Goal: Transaction & Acquisition: Purchase product/service

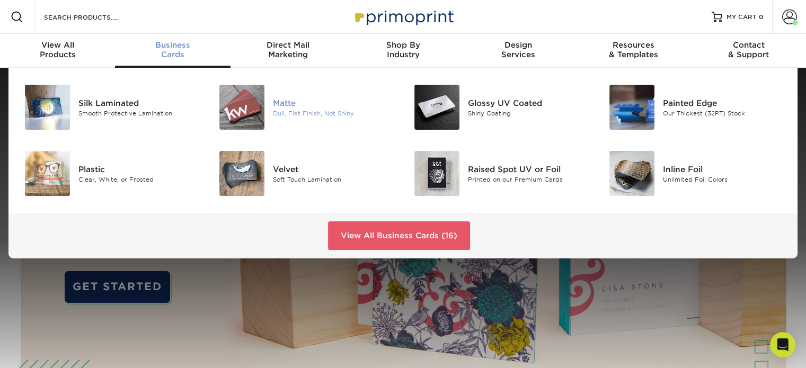
click at [272, 100] on div at bounding box center [240, 107] width 65 height 45
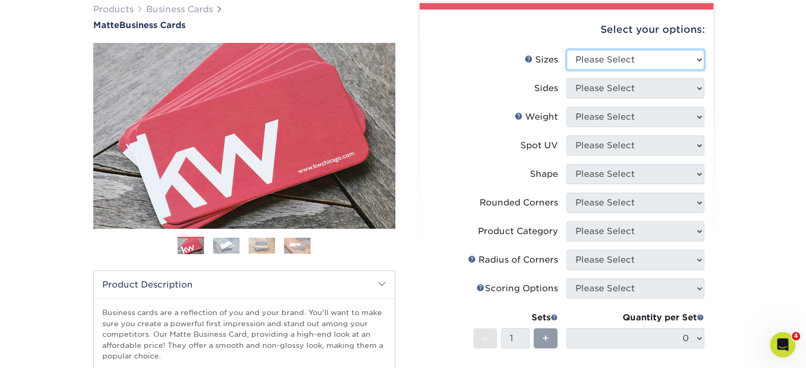
drag, startPoint x: 612, startPoint y: 60, endPoint x: 612, endPoint y: 66, distance: 6.4
click at [612, 60] on select "Please Select 1.5" x 3.5" - Mini 1.75" x 3.5" - Mini 2" x 2" - Square 2" x 3" -…" at bounding box center [635, 60] width 138 height 20
select select "2.00x3.50"
click at [566, 50] on select "Please Select 1.5" x 3.5" - Mini 1.75" x 3.5" - Mini 2" x 2" - Square 2" x 3" -…" at bounding box center [635, 60] width 138 height 20
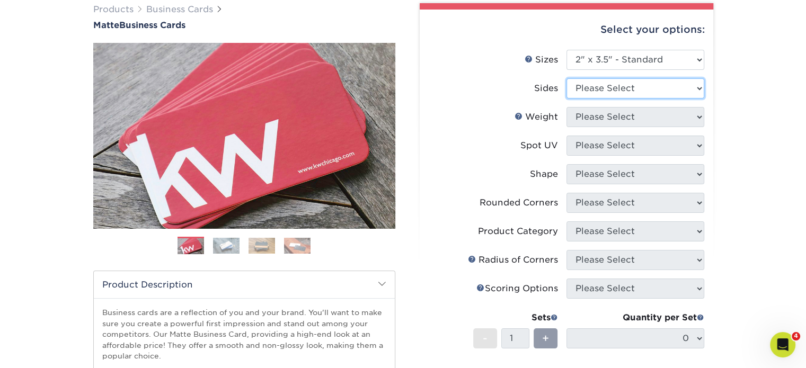
click at [623, 88] on select "Please Select Print Both Sides Print Front Only" at bounding box center [635, 88] width 138 height 20
select select "13abbda7-1d64-4f25-8bb2-c179b224825d"
click at [566, 78] on select "Please Select Print Both Sides Print Front Only" at bounding box center [635, 88] width 138 height 20
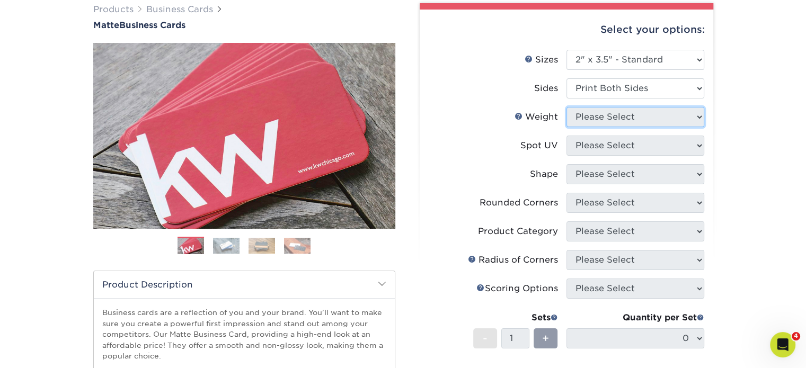
click at [629, 121] on select "Please Select" at bounding box center [635, 117] width 138 height 20
select select "16PT"
click at [566, 107] on select "Please Select 16PT 14PT" at bounding box center [635, 117] width 138 height 20
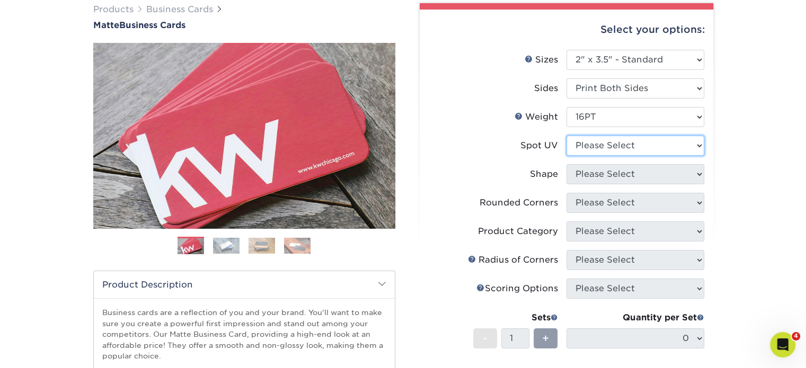
click at [634, 145] on select "Please Select No Spot UV Front and Back (Both Sides) Front Only Back Only" at bounding box center [635, 146] width 138 height 20
select select "3"
click at [566, 136] on select "Please Select No Spot UV Front and Back (Both Sides) Front Only Back Only" at bounding box center [635, 146] width 138 height 20
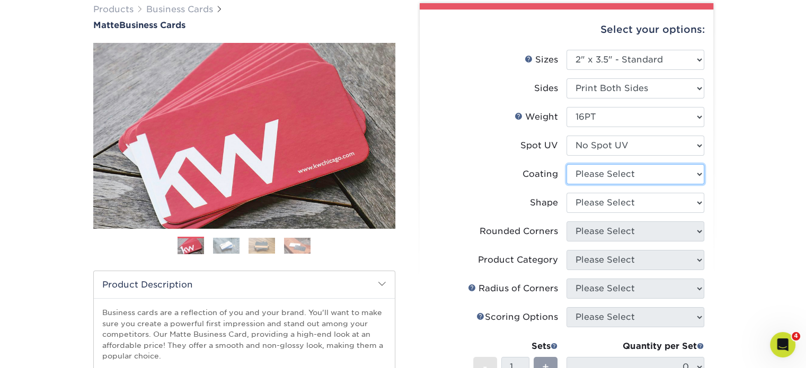
click at [637, 173] on select at bounding box center [635, 174] width 138 height 20
select select "121bb7b5-3b4d-429f-bd8d-bbf80e953313"
click at [566, 164] on select at bounding box center [635, 174] width 138 height 20
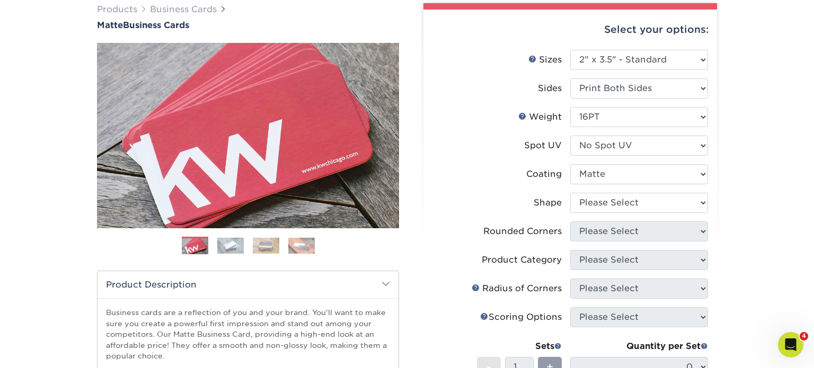
click at [0, 0] on div at bounding box center [0, 0] width 0 height 0
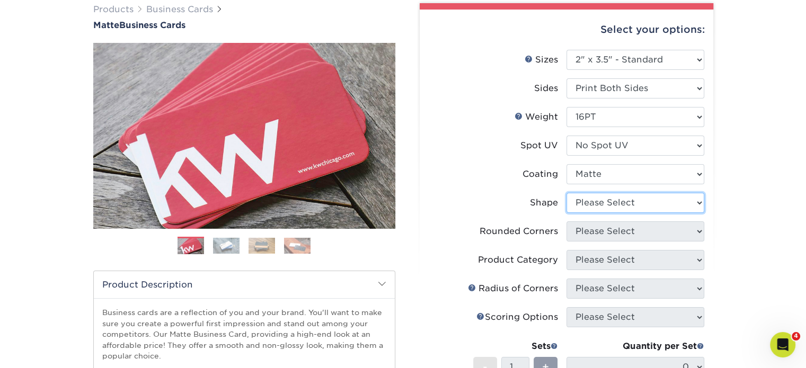
click at [642, 203] on select "Please Select Standard Oval" at bounding box center [635, 203] width 138 height 20
select select "standard"
click at [566, 193] on select "Please Select Standard Oval" at bounding box center [635, 203] width 138 height 20
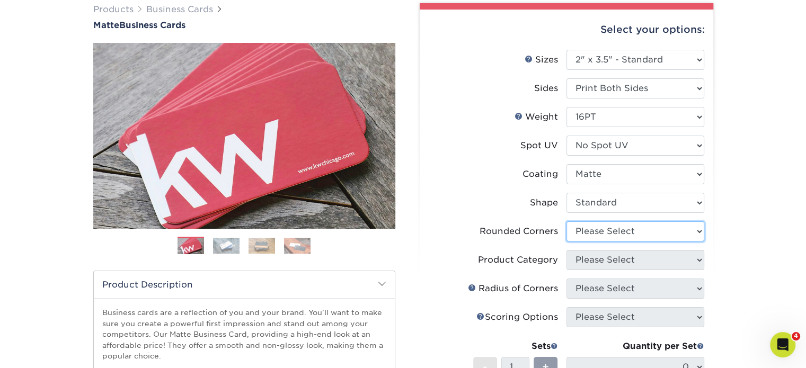
click at [635, 236] on select "Please Select Yes - Round 2 Corners Yes - Round 4 Corners No" at bounding box center [635, 231] width 138 height 20
select select "0"
click at [566, 221] on select "Please Select Yes - Round 2 Corners Yes - Round 4 Corners No" at bounding box center [635, 231] width 138 height 20
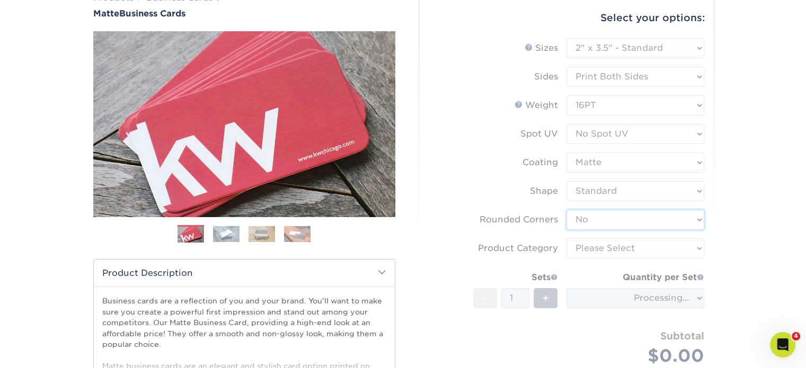
scroll to position [105, 0]
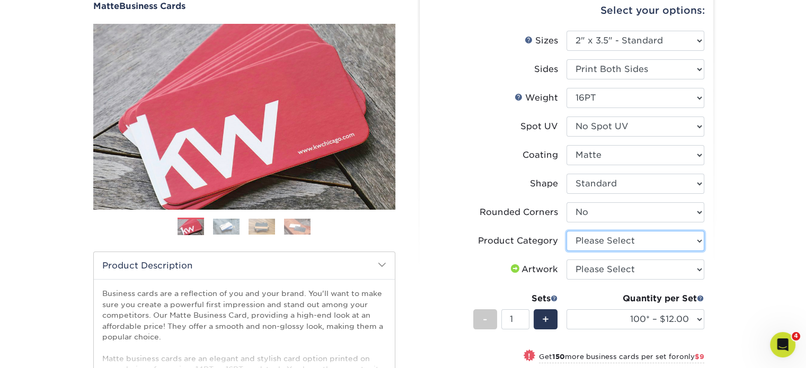
click at [613, 242] on select "Please Select Business Cards" at bounding box center [635, 241] width 138 height 20
select select "3b5148f1-0588-4f88-a218-97bcfdce65c1"
click at [566, 231] on select "Please Select Business Cards" at bounding box center [635, 241] width 138 height 20
click at [620, 269] on select "Please Select I will upload files I need a design - $100" at bounding box center [635, 270] width 138 height 20
select select "upload"
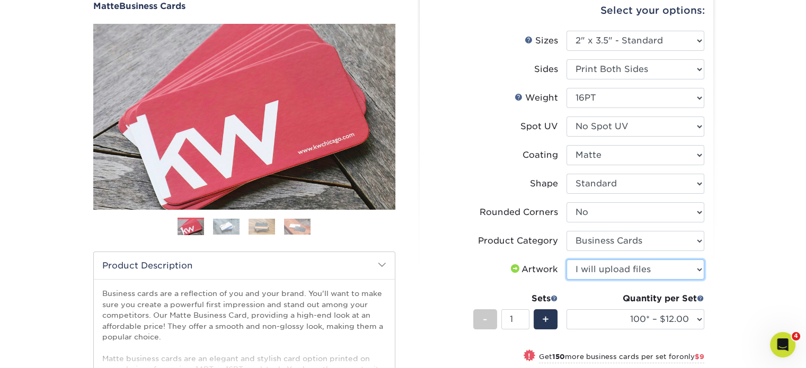
click at [566, 260] on select "Please Select I will upload files I need a design - $100" at bounding box center [635, 270] width 138 height 20
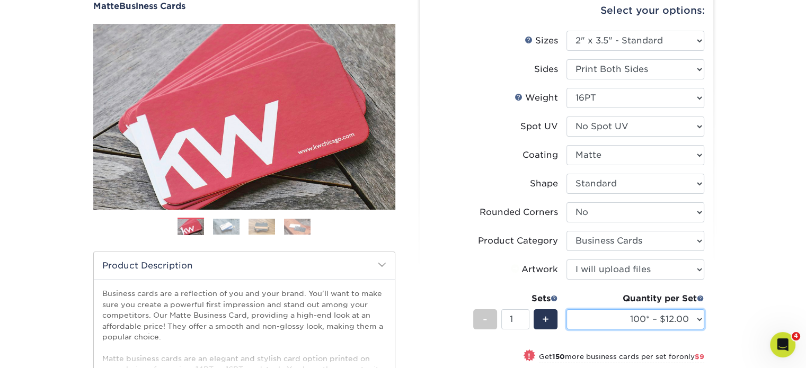
click at [619, 309] on select "100* – $12.00 250* – $21.00 500 – $42.00 1000 – $53.00 2500 – $95.00 5000 – $18…" at bounding box center [635, 319] width 138 height 20
select select "250* – $21.00"
click at [566, 309] on select "100* – $12.00 250* – $21.00 500 – $42.00 1000 – $53.00 2500 – $95.00 5000 – $18…" at bounding box center [635, 319] width 138 height 20
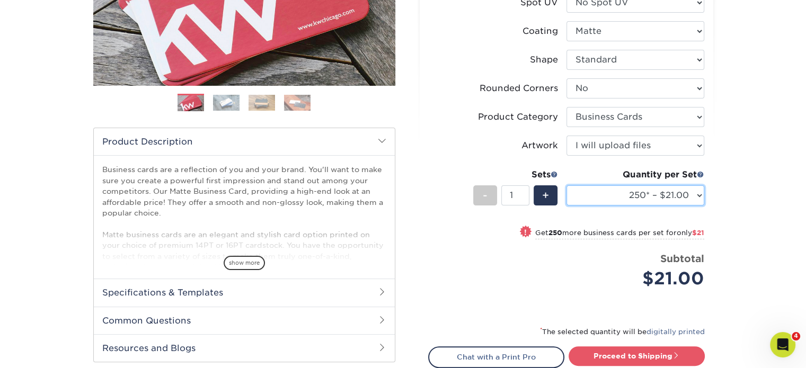
scroll to position [229, 0]
click at [644, 343] on div "* The selected quantity will be digitally printed" at bounding box center [566, 335] width 276 height 21
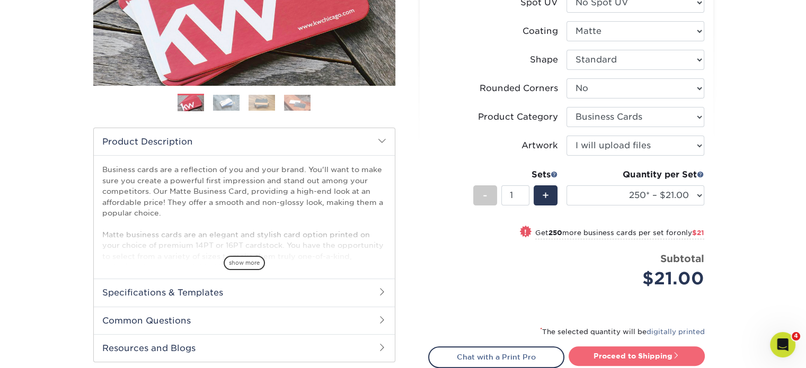
click at [640, 350] on link "Proceed to Shipping" at bounding box center [636, 355] width 136 height 19
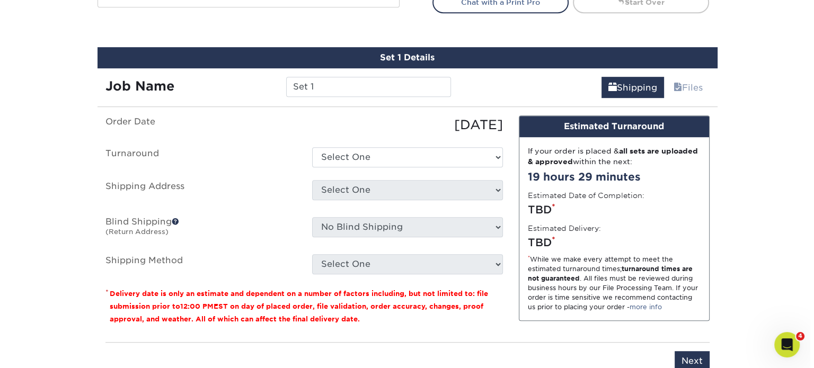
scroll to position [603, 0]
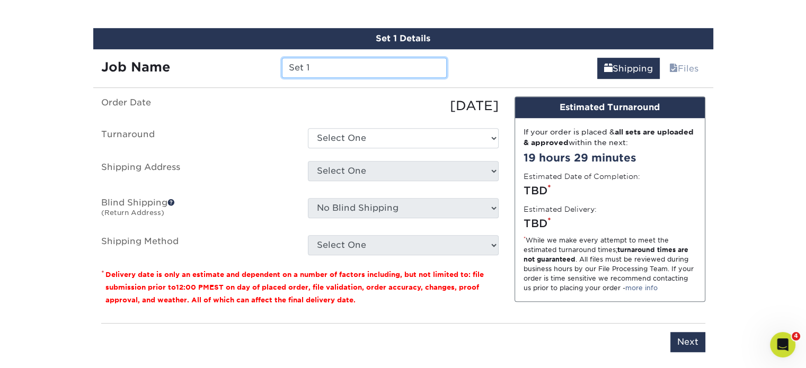
drag, startPoint x: 325, startPoint y: 59, endPoint x: 237, endPoint y: 60, distance: 87.9
click at [237, 60] on div "Job Name Set 1" at bounding box center [274, 68] width 362 height 20
paste input "teve Stefurak"
type input "[PERSON_NAME]"
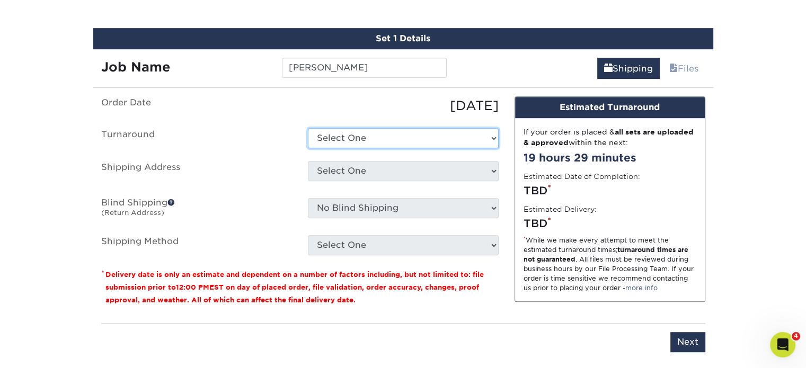
click at [394, 134] on select "Select One 2-4 Business Days 2 Day Next Business Day" at bounding box center [403, 138] width 191 height 20
select select "23721297-b68b-4846-ba83-3171e6bd9d78"
click at [308, 128] on select "Select One 2-4 Business Days 2 Day Next Business Day" at bounding box center [403, 138] width 191 height 20
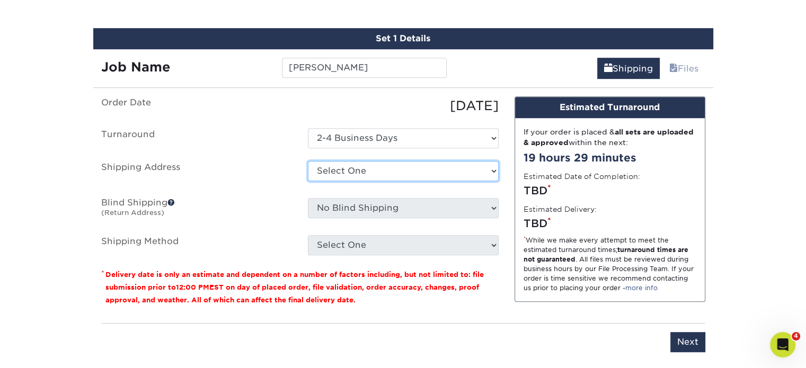
click at [358, 171] on select "Select One Alberto Nixon Alfredo Perez Allen Selwyn Alvita Byrd Amelia Delagarz…" at bounding box center [403, 171] width 191 height 20
select select "newaddress"
click at [308, 161] on select "Select One Alberto Nixon Alfredo Perez Allen Selwyn Alvita Byrd Amelia Delagarz…" at bounding box center [403, 171] width 191 height 20
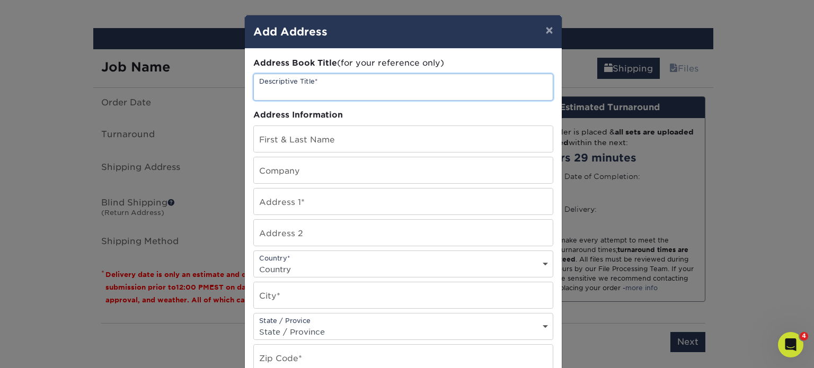
click at [312, 88] on input "text" at bounding box center [403, 87] width 299 height 26
paste input "[PERSON_NAME]"
type input "[PERSON_NAME]"
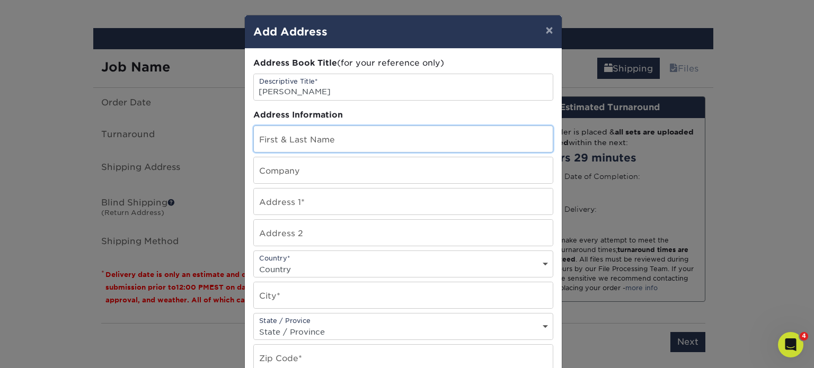
click at [302, 142] on input "text" at bounding box center [403, 139] width 299 height 26
paste input "[PERSON_NAME]"
type input "[PERSON_NAME]"
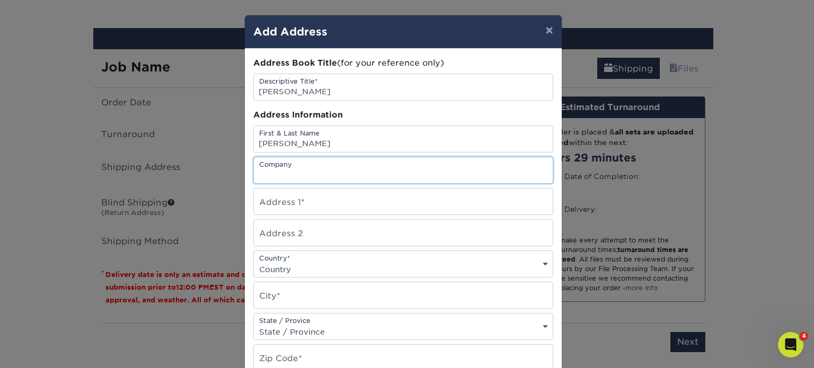
click at [300, 172] on input "text" at bounding box center [403, 170] width 299 height 26
type input "DLH Corp"
paste input "[STREET_ADDRESS]"
type input "[STREET_ADDRESS]"
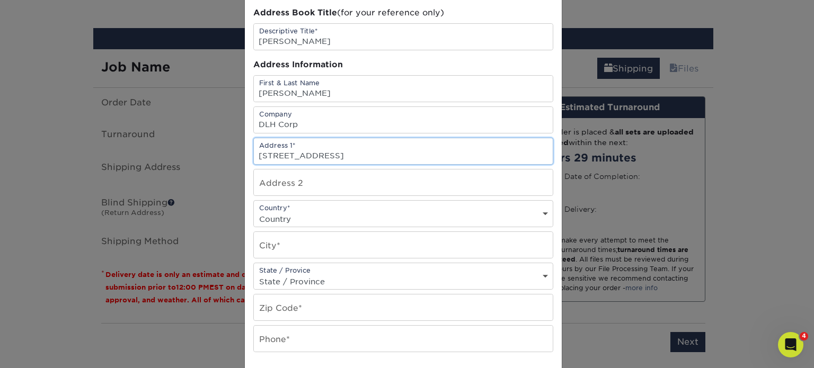
scroll to position [51, 0]
click at [292, 213] on select "Country United States Canada ----------------------------- Afghanistan Albania …" at bounding box center [403, 218] width 299 height 15
select select "US"
click at [254, 211] on select "Country United States Canada ----------------------------- Afghanistan Albania …" at bounding box center [403, 218] width 299 height 15
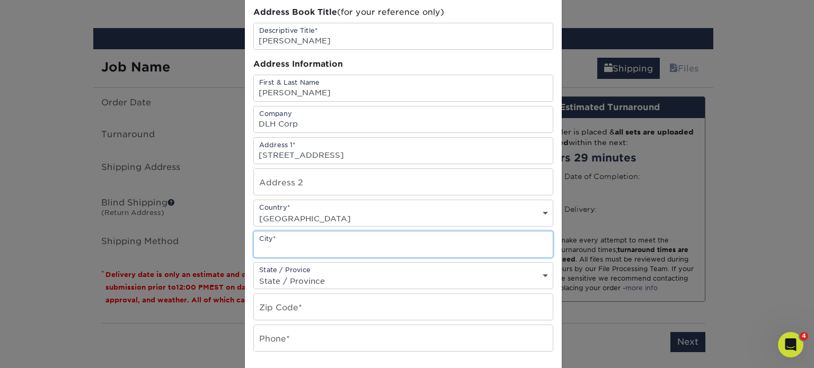
click at [290, 247] on input "text" at bounding box center [403, 244] width 299 height 26
paste input "Sandy Springs"
type input "Sandy Springs"
click at [302, 277] on select "State / Province Alabama Alaska Arizona Arkansas California Colorado Connecticu…" at bounding box center [403, 280] width 299 height 15
select select "GA"
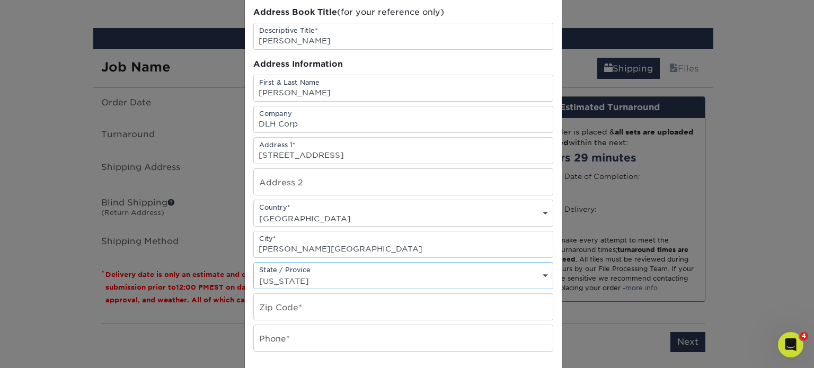
click at [254, 273] on select "State / Province Alabama Alaska Arizona Arkansas California Colorado Connecticu…" at bounding box center [403, 280] width 299 height 15
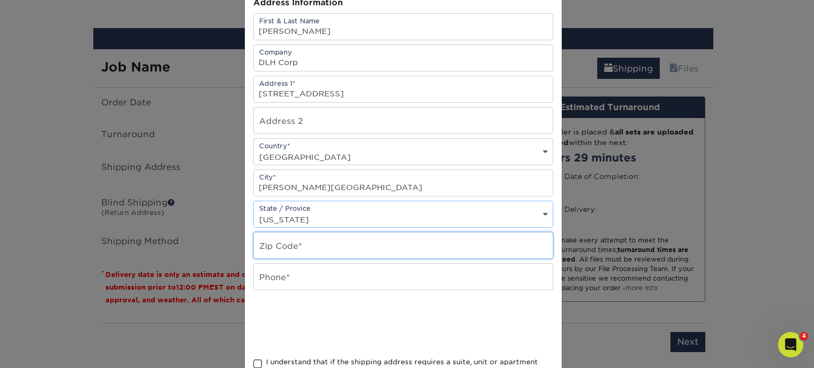
click at [319, 249] on input "text" at bounding box center [403, 246] width 299 height 26
paste input "30328"
type input "30328"
click at [316, 276] on input "text" at bounding box center [403, 277] width 299 height 26
paste input "678-895-3677"
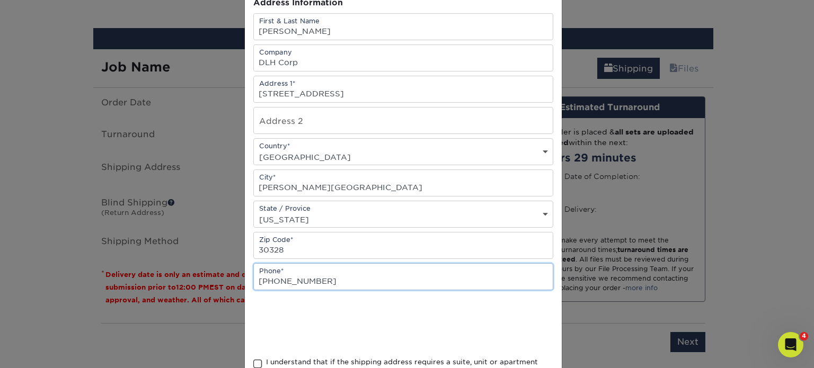
type input "678-895-3677"
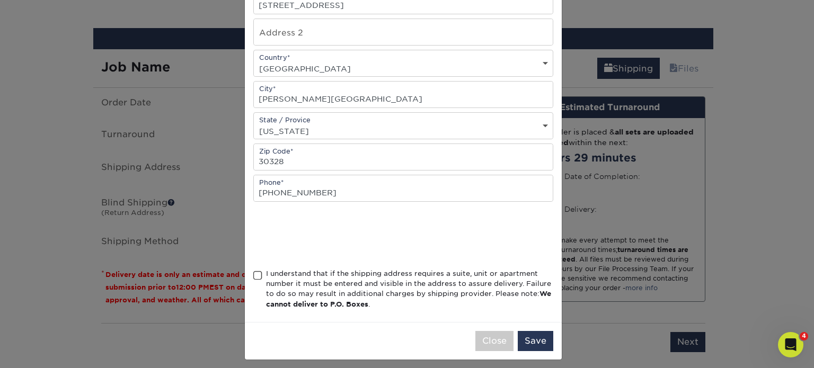
scroll to position [204, 0]
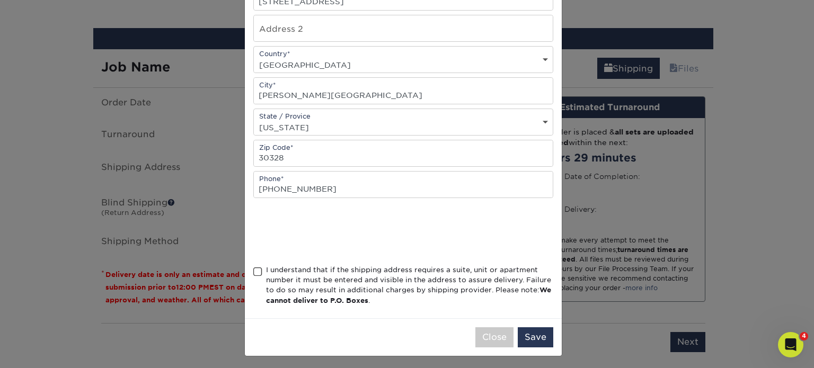
click at [253, 271] on span at bounding box center [257, 272] width 9 height 10
click at [0, 0] on input "I understand that if the shipping address requires a suite, unit or apartment n…" at bounding box center [0, 0] width 0 height 0
click at [532, 336] on button "Save" at bounding box center [535, 337] width 35 height 20
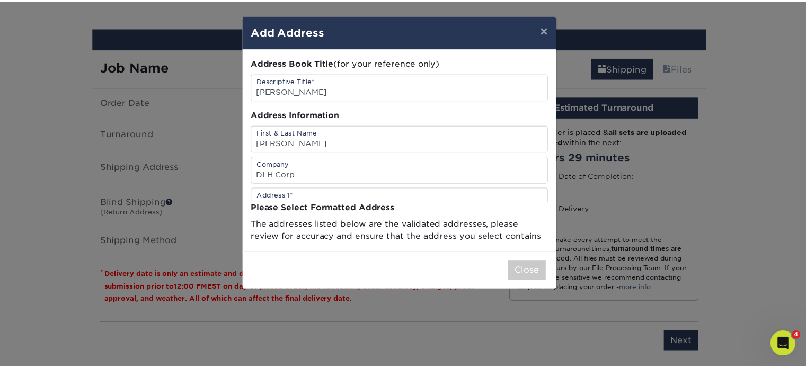
scroll to position [0, 0]
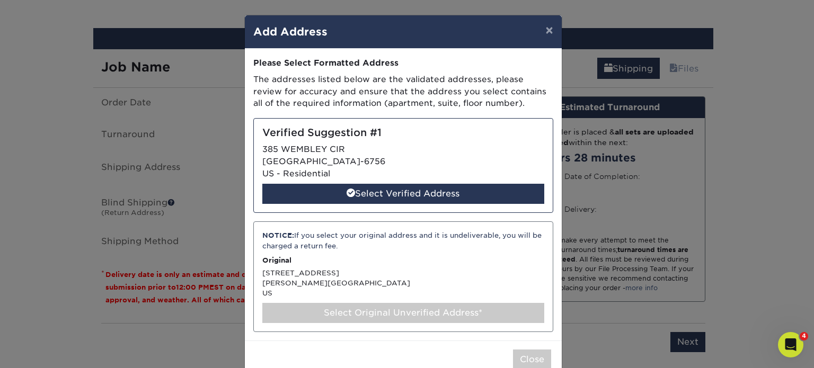
click at [415, 311] on div "Select Original Unverified Address*" at bounding box center [403, 313] width 282 height 20
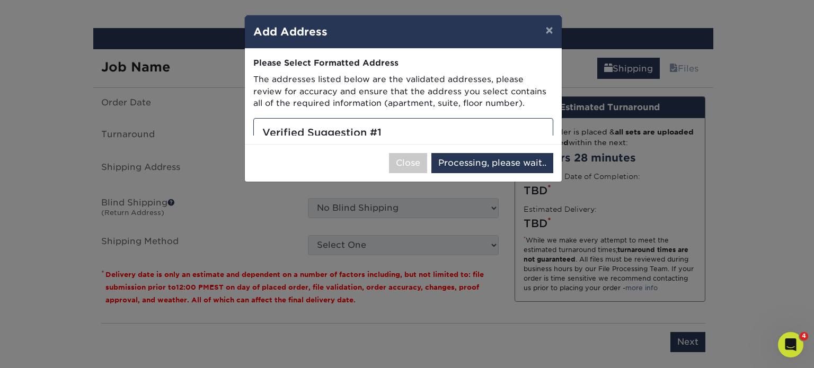
select select "285794"
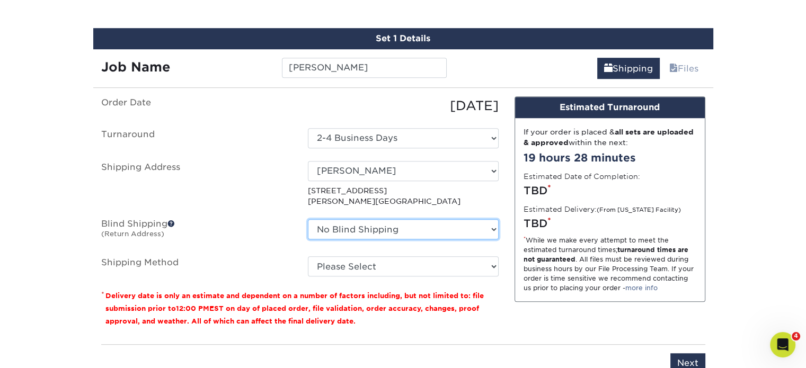
click at [388, 224] on select "No Blind Shipping Alberto Nixon Alfredo Perez Allen Selwyn Alvita Byrd Amelia D…" at bounding box center [403, 229] width 191 height 20
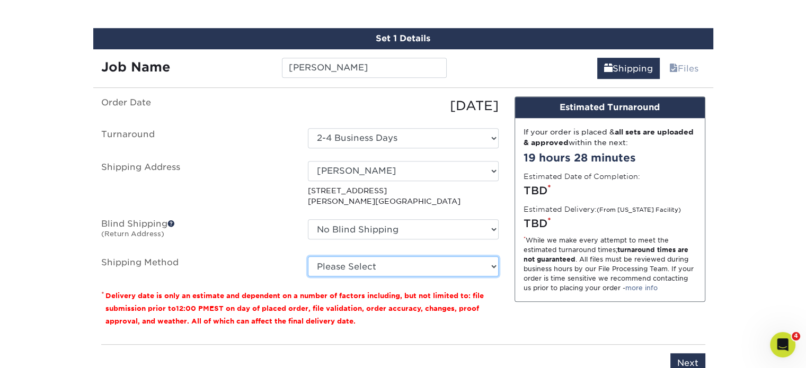
click at [390, 266] on select "Please Select Ground Shipping (+$7.84) 3 Day Shipping Service (+$20.04) 2 Day A…" at bounding box center [403, 266] width 191 height 20
select select "03"
click at [308, 256] on select "Please Select Ground Shipping (+$7.84) 3 Day Shipping Service (+$20.04) 2 Day A…" at bounding box center [403, 266] width 191 height 20
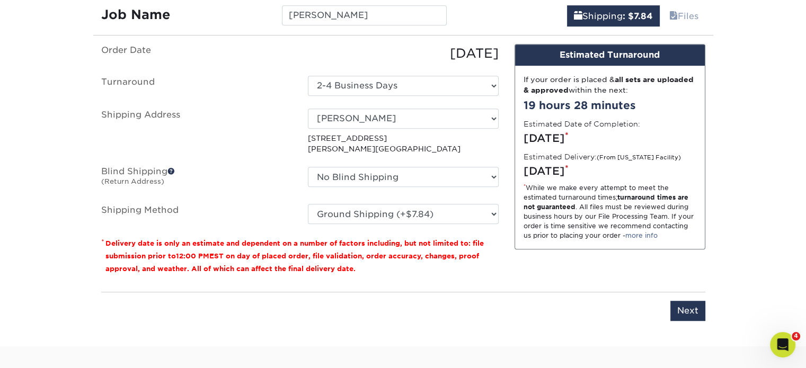
click at [513, 197] on div "Design Estimated Turnaround If your order is placed & all sets are uploaded & a…" at bounding box center [609, 164] width 207 height 240
click at [678, 306] on input "Next" at bounding box center [687, 311] width 35 height 20
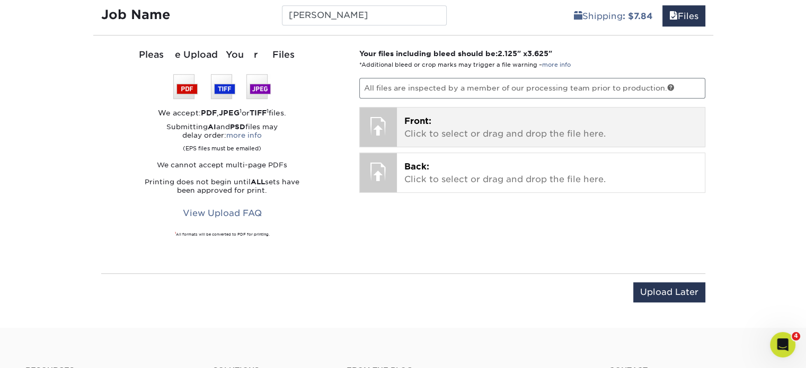
click at [461, 139] on div "Front: Click to select or drag and drop the file here. Choose file" at bounding box center [551, 127] width 308 height 39
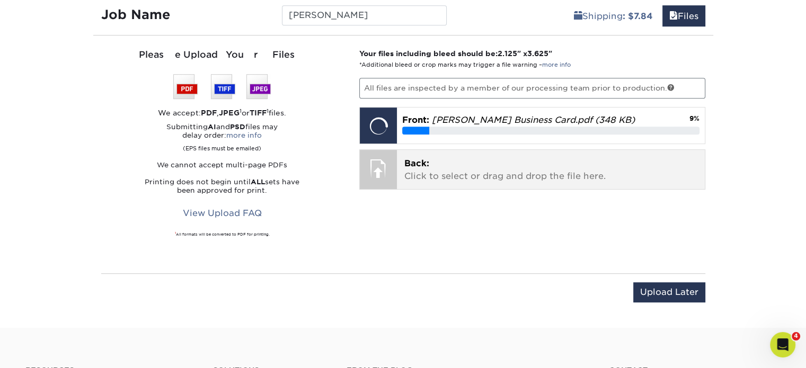
click at [550, 177] on p "Back: Click to select or drag and drop the file here." at bounding box center [550, 169] width 293 height 25
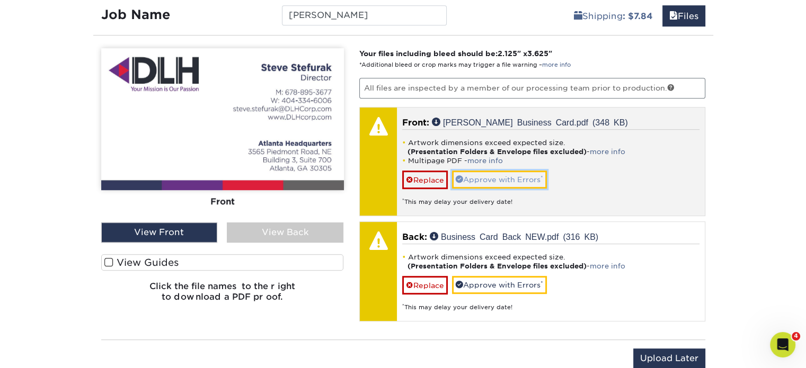
click at [523, 182] on link "Approve with Errors *" at bounding box center [499, 180] width 95 height 18
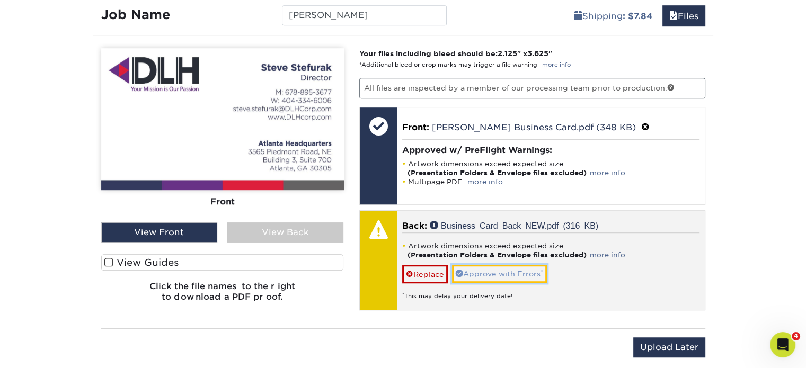
click at [517, 269] on link "Approve with Errors *" at bounding box center [499, 274] width 95 height 18
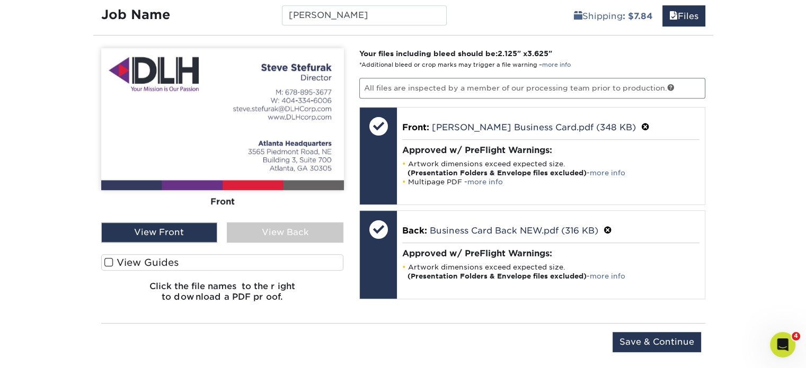
click at [291, 222] on div "View Back" at bounding box center [285, 232] width 117 height 20
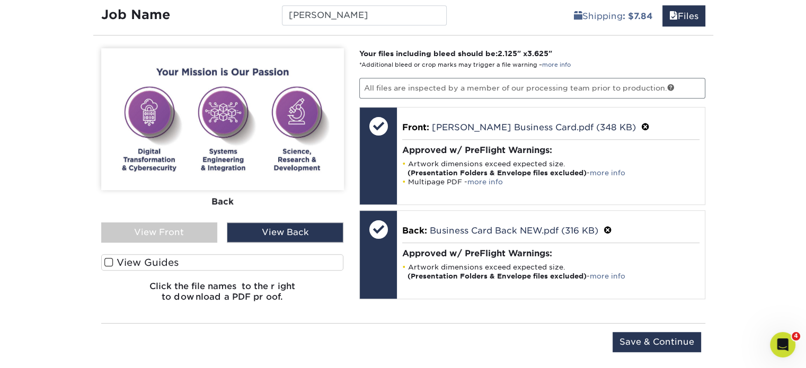
click at [178, 224] on div "View Front" at bounding box center [159, 232] width 117 height 20
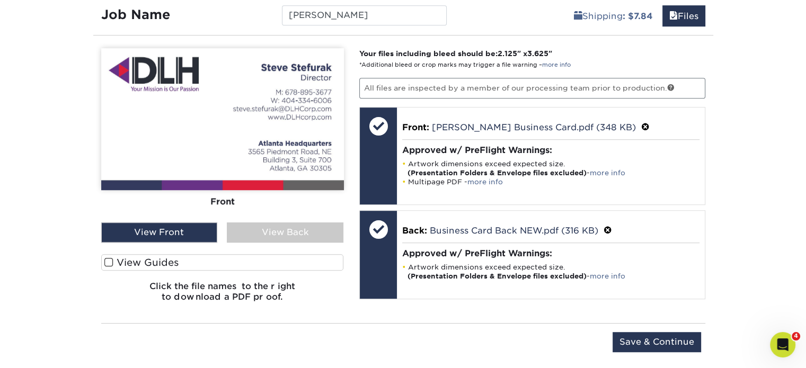
click at [257, 236] on div "View Back" at bounding box center [285, 232] width 117 height 20
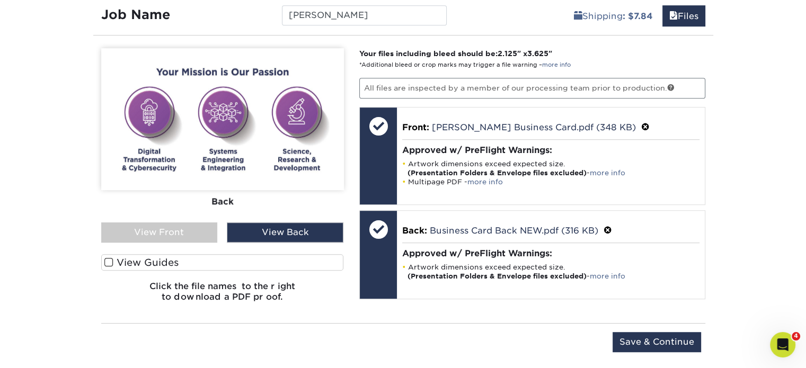
click at [171, 230] on div "View Front" at bounding box center [159, 232] width 117 height 20
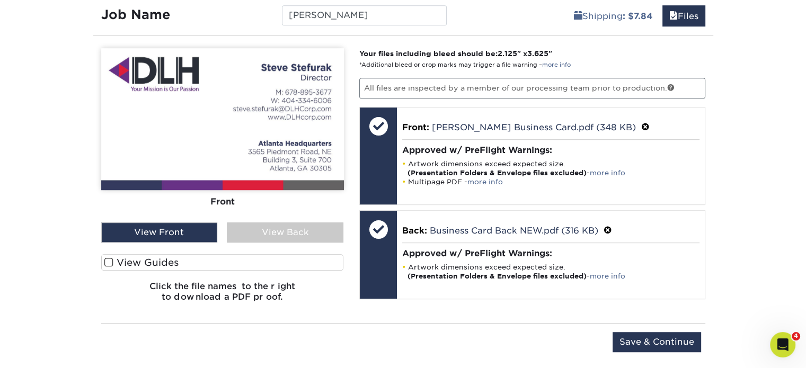
scroll to position [676, 0]
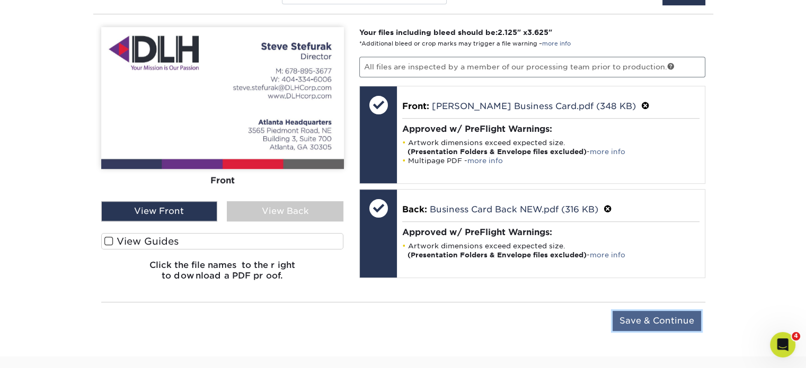
click at [659, 316] on input "Save & Continue" at bounding box center [656, 321] width 88 height 20
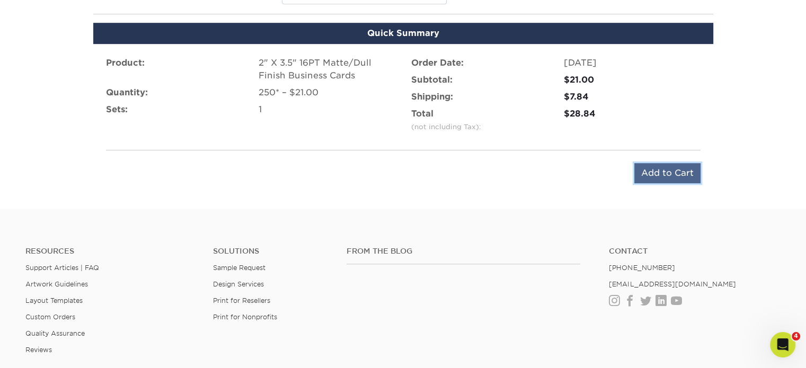
click at [665, 169] on input "Add to Cart" at bounding box center [667, 173] width 66 height 20
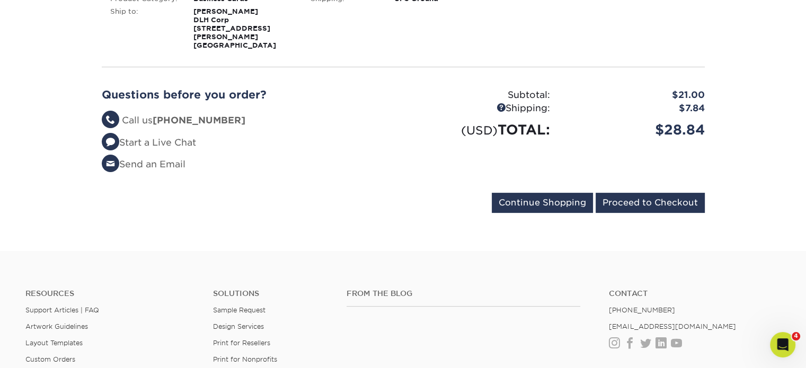
scroll to position [237, 0]
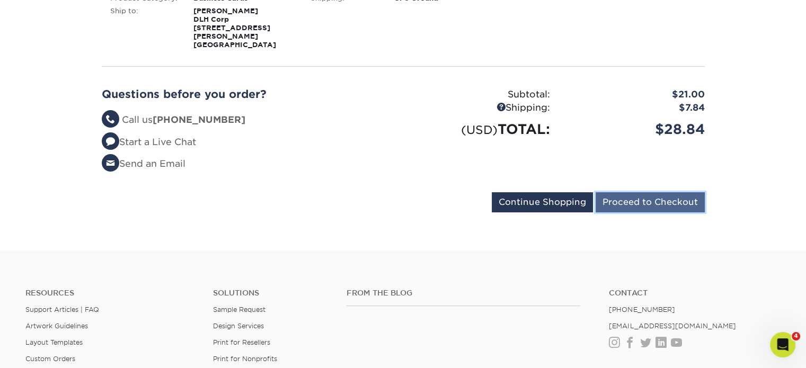
click at [647, 194] on input "Proceed to Checkout" at bounding box center [649, 202] width 109 height 20
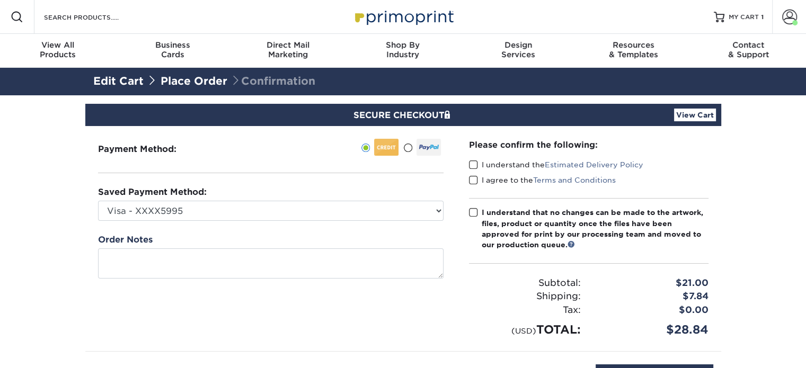
click at [472, 166] on span at bounding box center [473, 165] width 9 height 10
click at [0, 0] on input "I understand the Estimated Delivery Policy" at bounding box center [0, 0] width 0 height 0
click at [477, 178] on label "I agree to the Terms and Conditions" at bounding box center [542, 180] width 147 height 11
click at [0, 0] on input "I agree to the Terms and Conditions" at bounding box center [0, 0] width 0 height 0
click at [477, 211] on span at bounding box center [473, 213] width 9 height 10
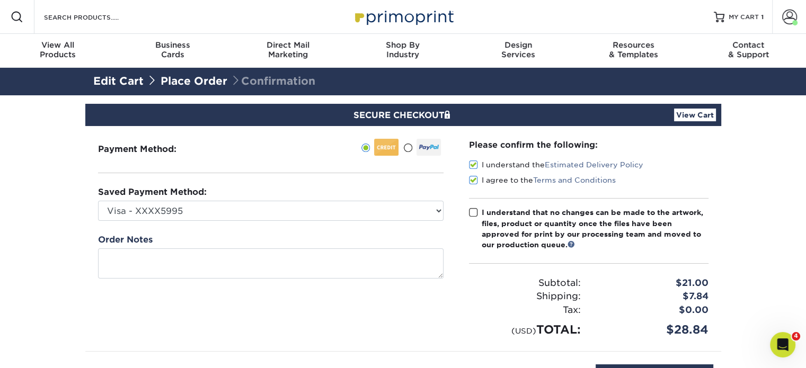
click at [0, 0] on input "I understand that no changes can be made to the artwork, files, product or quan…" at bounding box center [0, 0] width 0 height 0
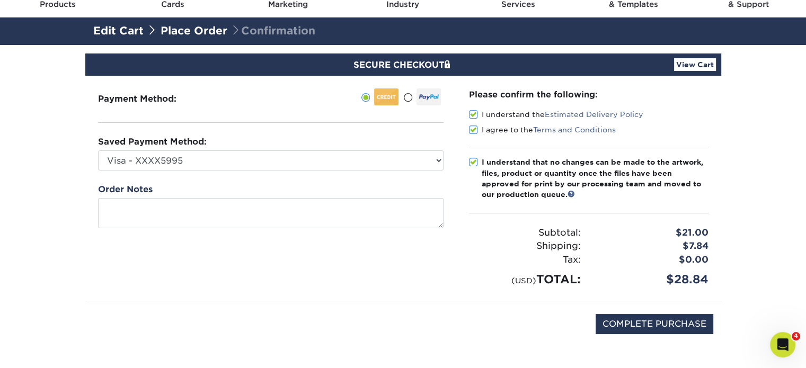
scroll to position [61, 0]
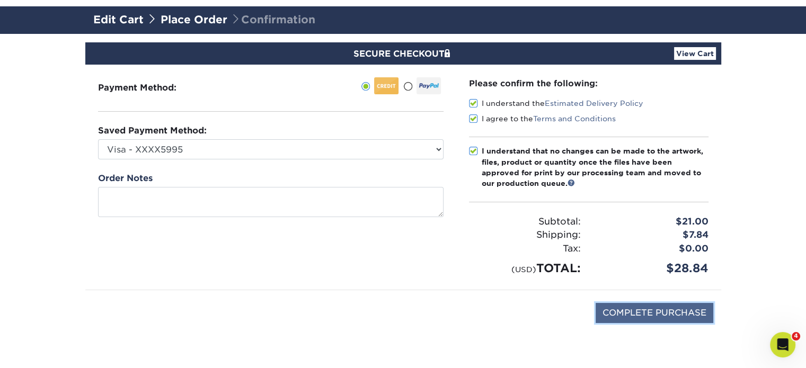
click at [646, 317] on input "COMPLETE PURCHASE" at bounding box center [654, 313] width 118 height 20
type input "PROCESSING, PLEASE WAIT..."
